Goal: Information Seeking & Learning: Understand process/instructions

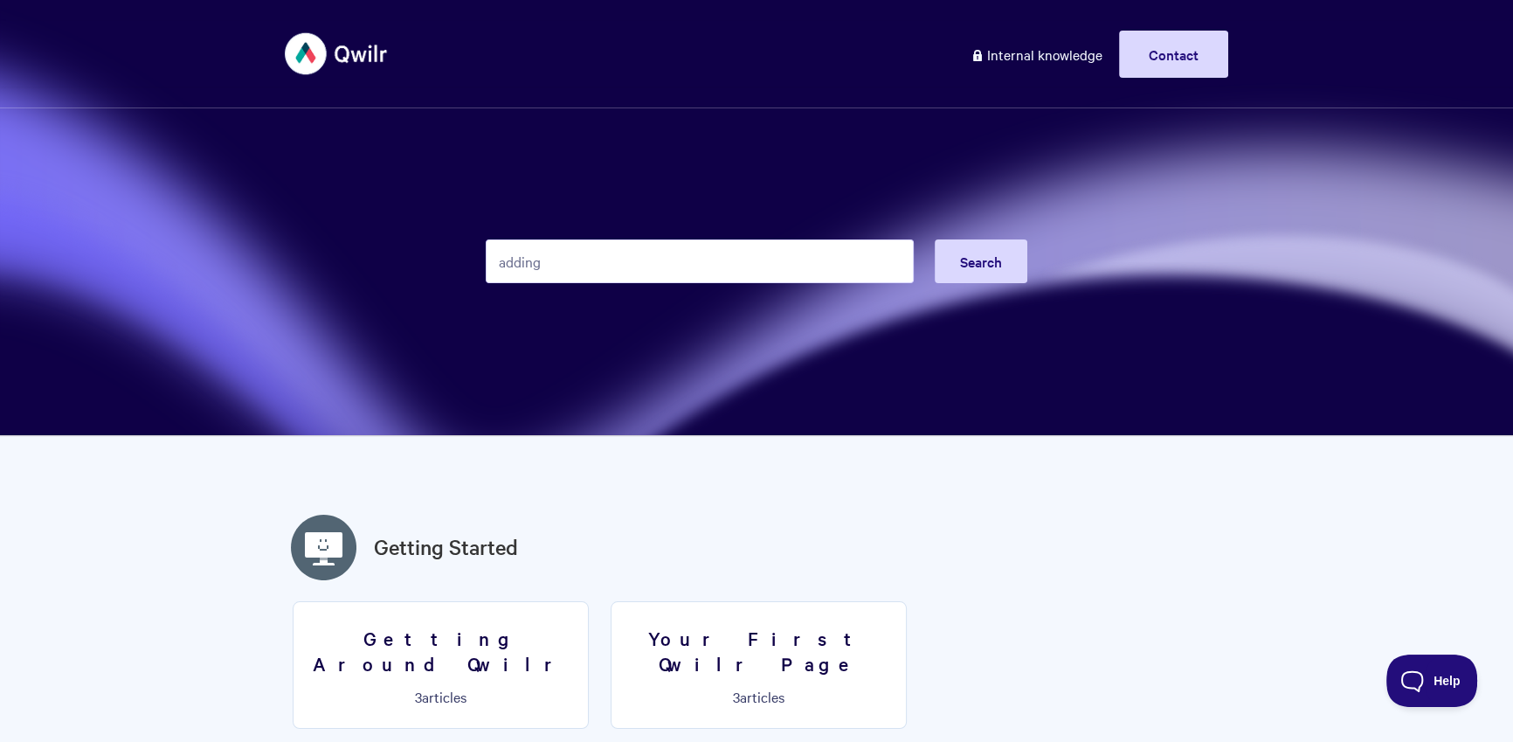
type input "adding"
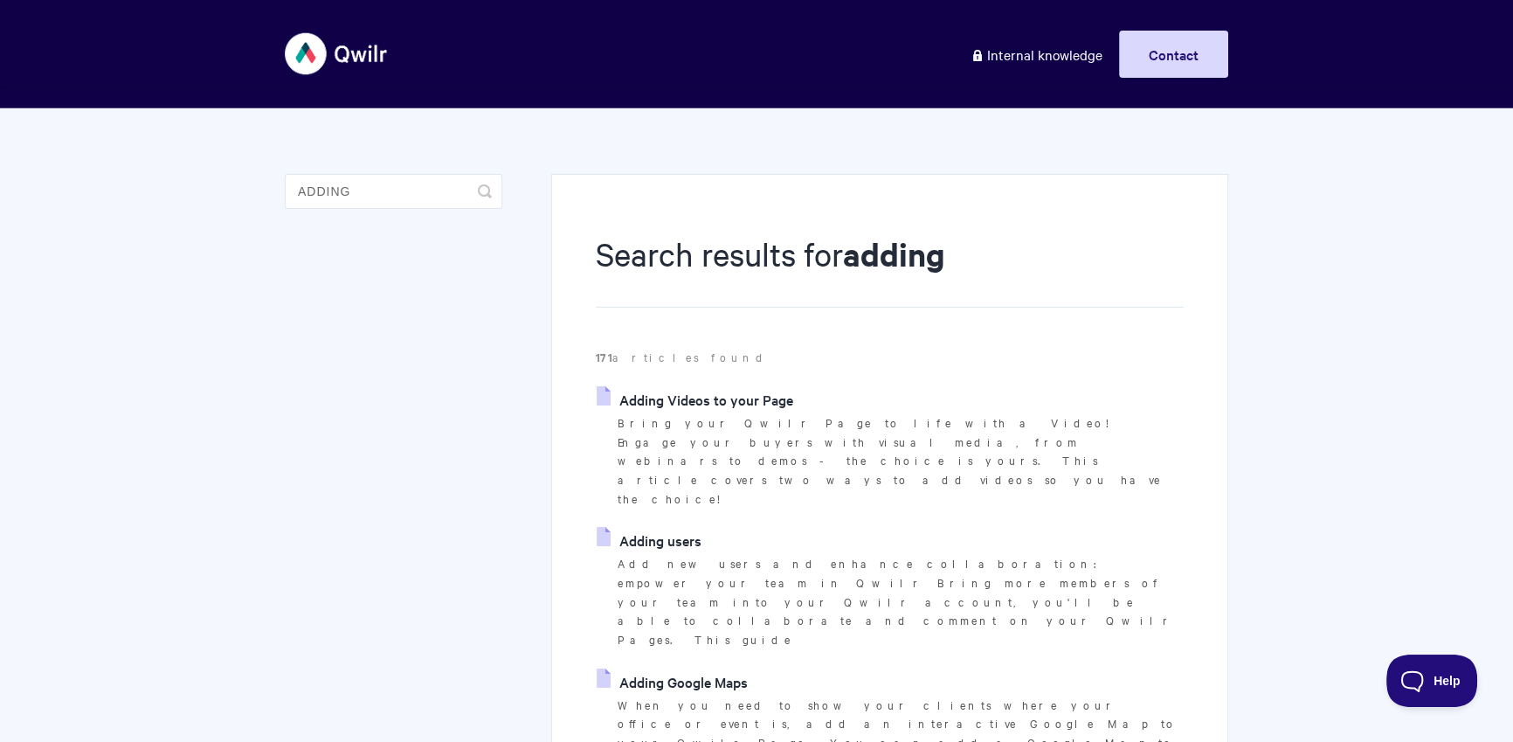
click at [674, 527] on link "Adding users" at bounding box center [649, 540] width 105 height 26
